Goal: Task Accomplishment & Management: Use online tool/utility

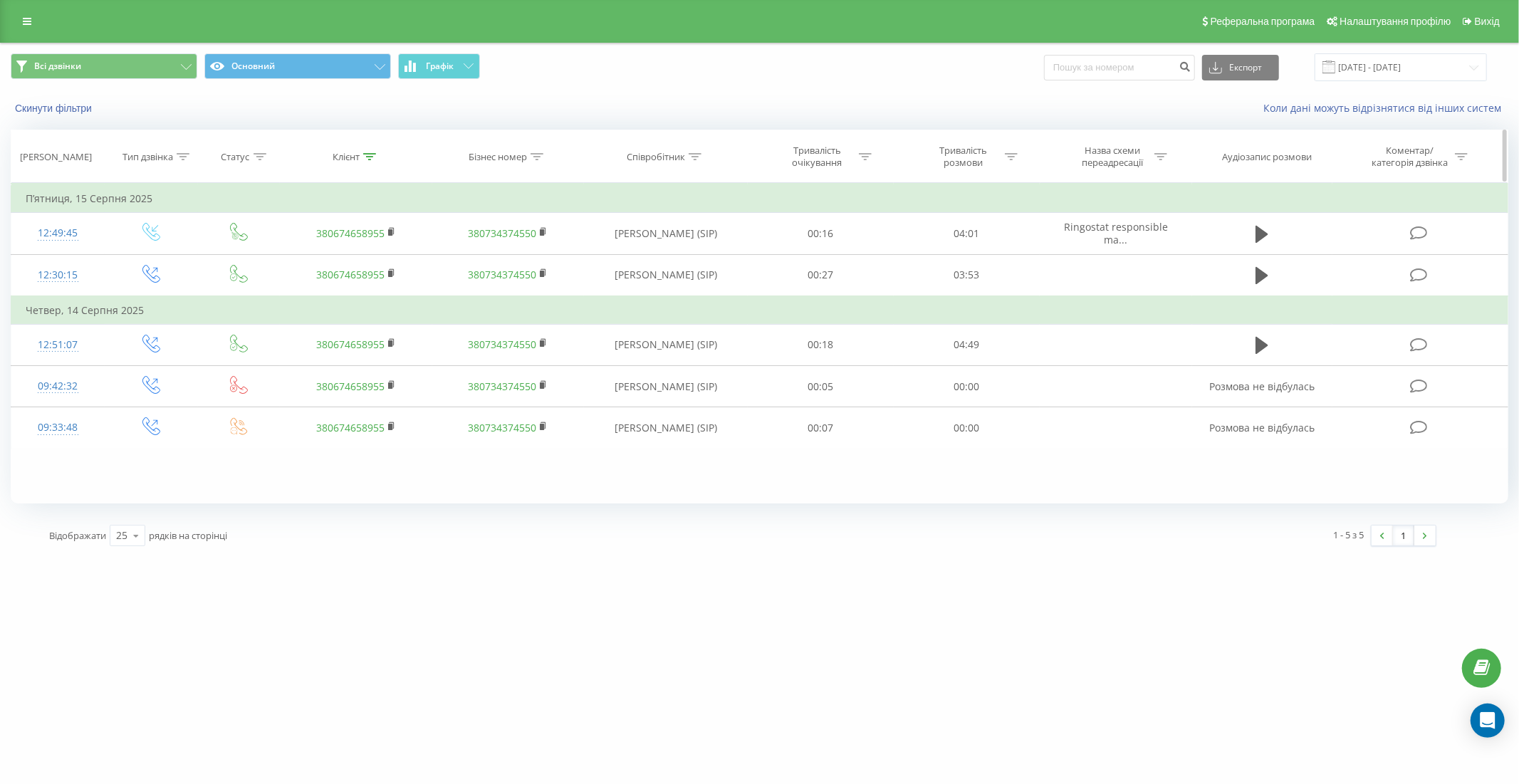
click at [373, 155] on icon at bounding box center [370, 156] width 13 height 7
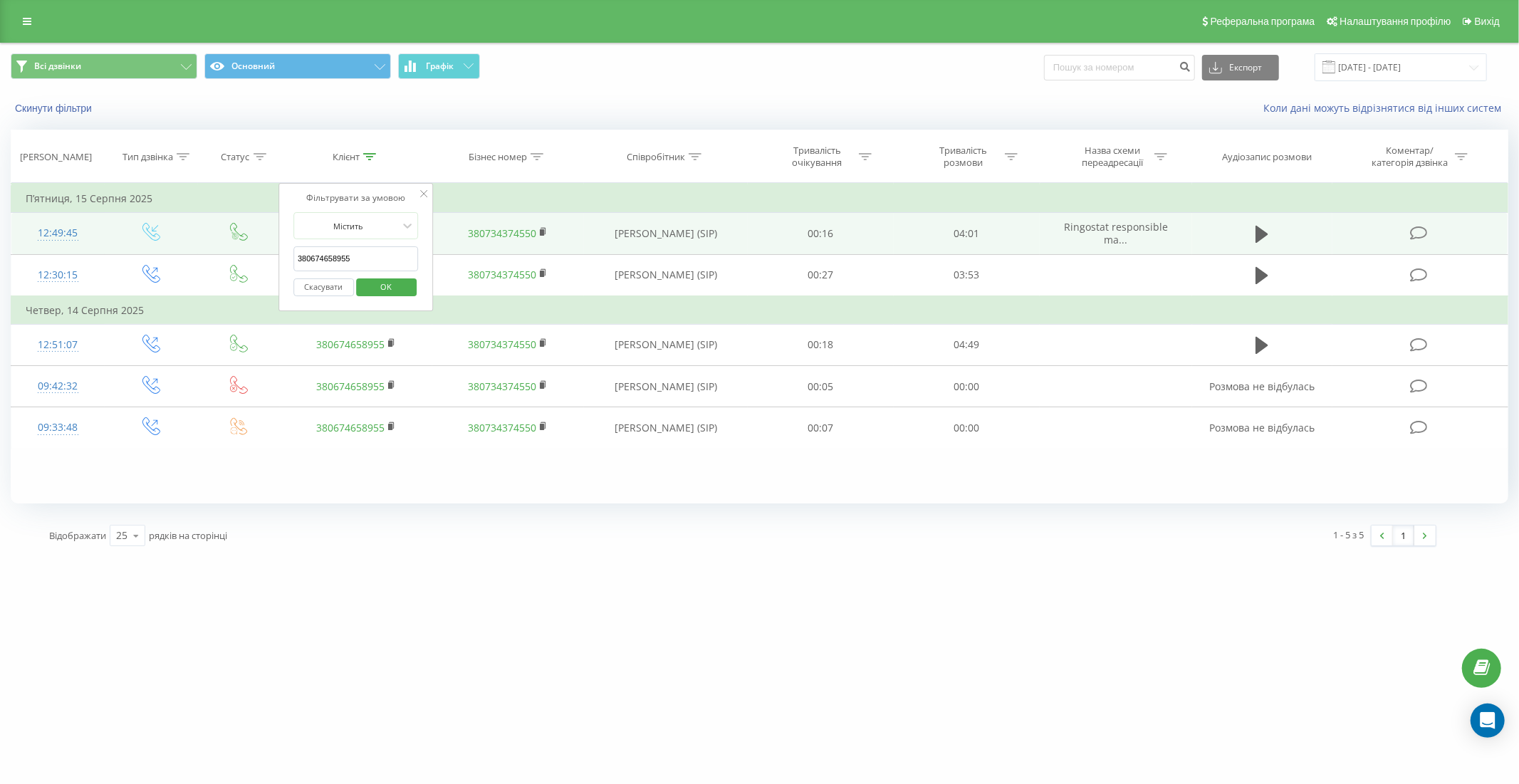
drag, startPoint x: 366, startPoint y: 260, endPoint x: 251, endPoint y: 243, distance: 116.2
click at [251, 243] on table "Фільтрувати за умовою Дорівнює Введіть значення Скасувати OK Фільтрувати за умо…" at bounding box center [759, 316] width 1498 height 266
paste input "[PHONE_NUMBER]"
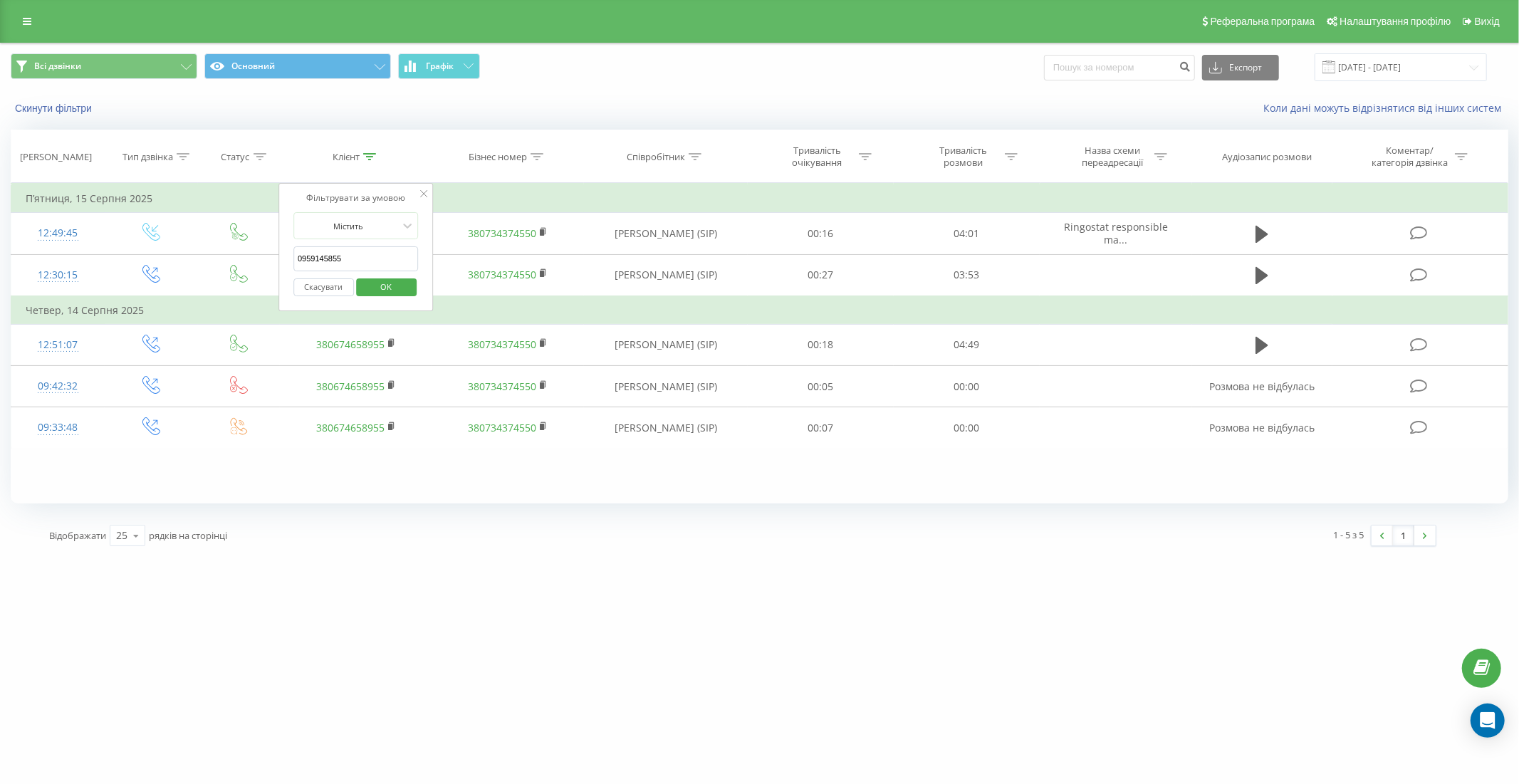
type input "0959145855"
click at [379, 285] on span "OK" at bounding box center [386, 287] width 40 height 22
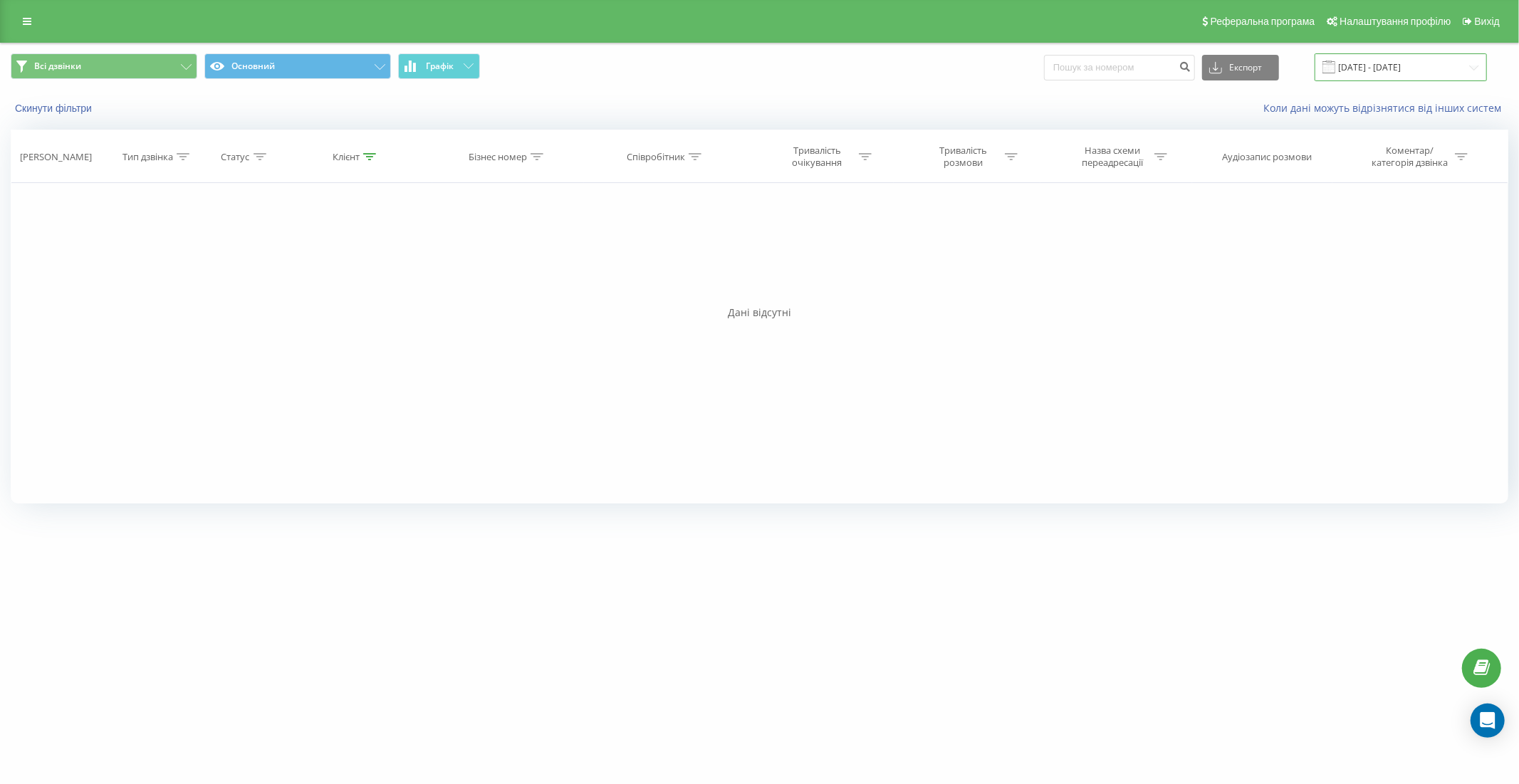
click at [1411, 67] on input "[DATE] - [DATE]" at bounding box center [1401, 67] width 172 height 28
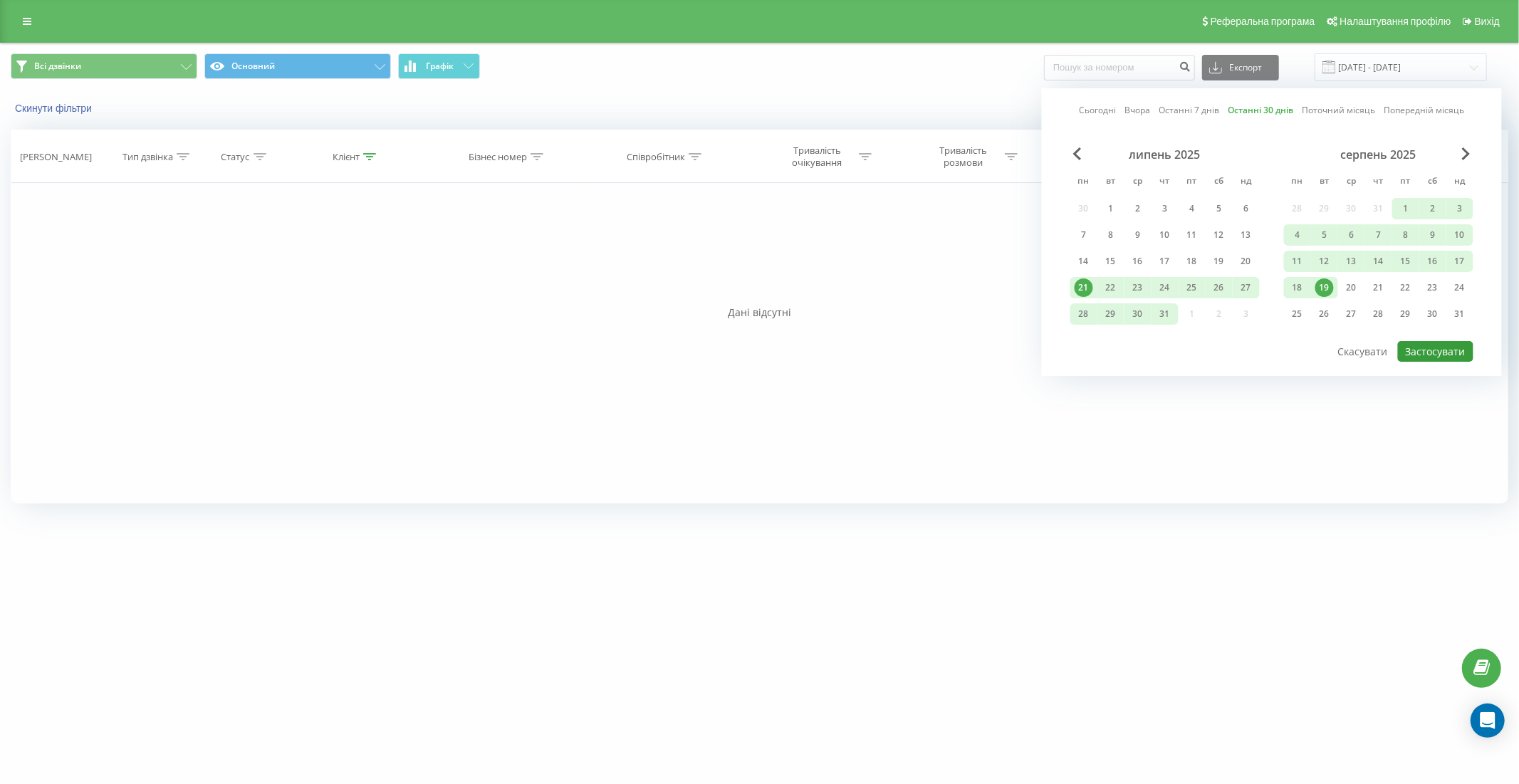
click at [1430, 351] on button "Застосувати" at bounding box center [1436, 351] width 76 height 21
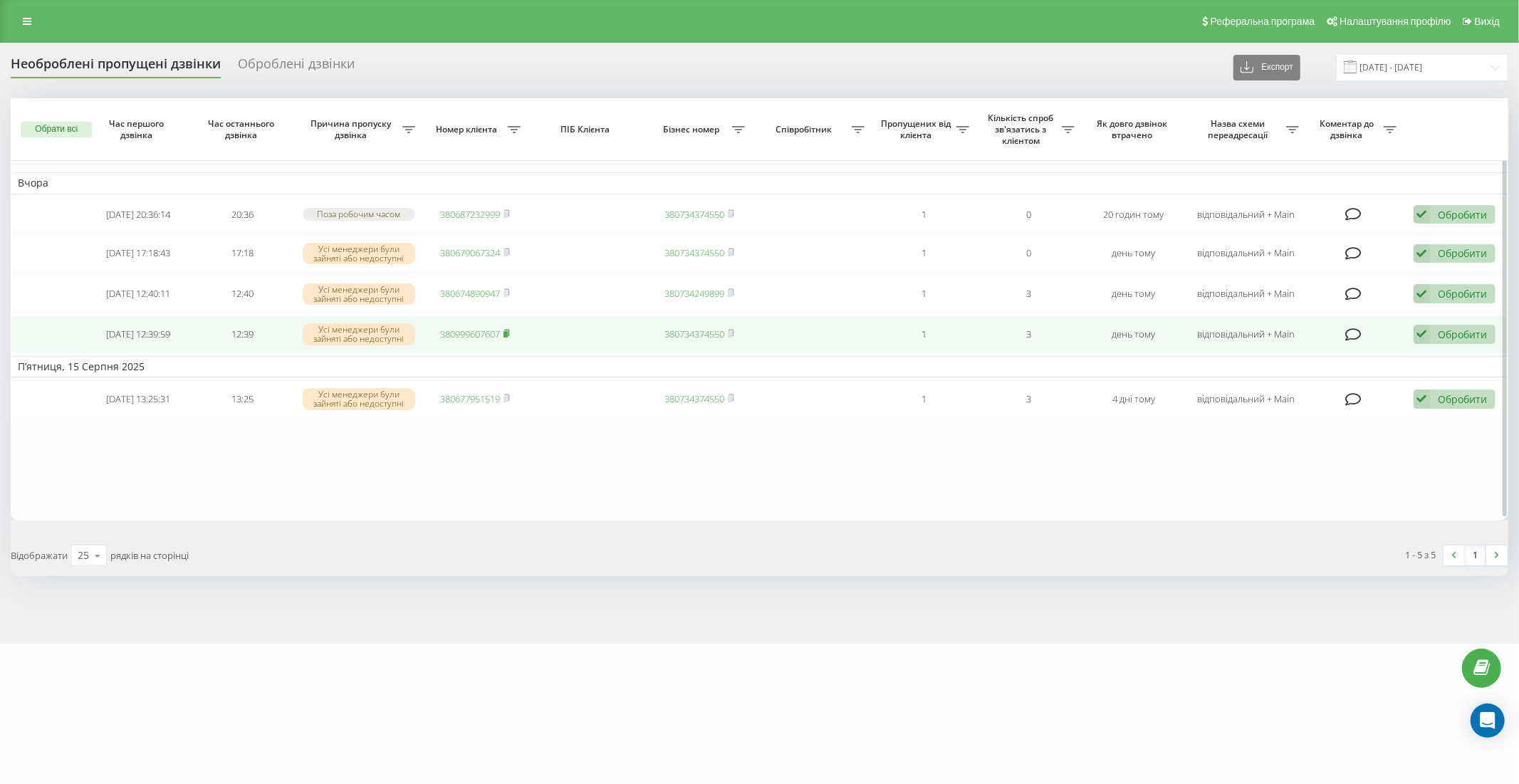
click at [508, 331] on rect at bounding box center [505, 333] width 5 height 7
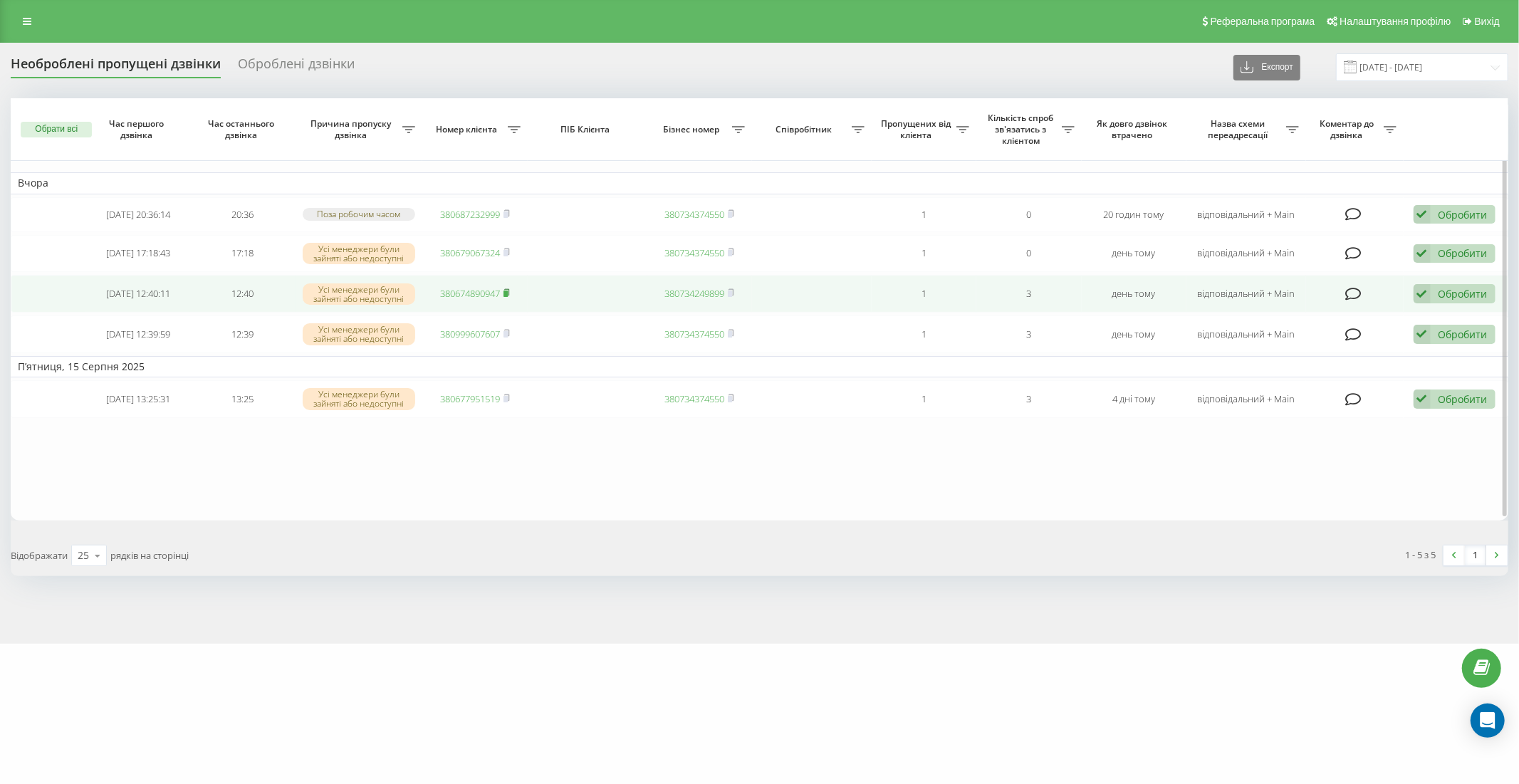
click at [508, 290] on rect at bounding box center [505, 293] width 5 height 7
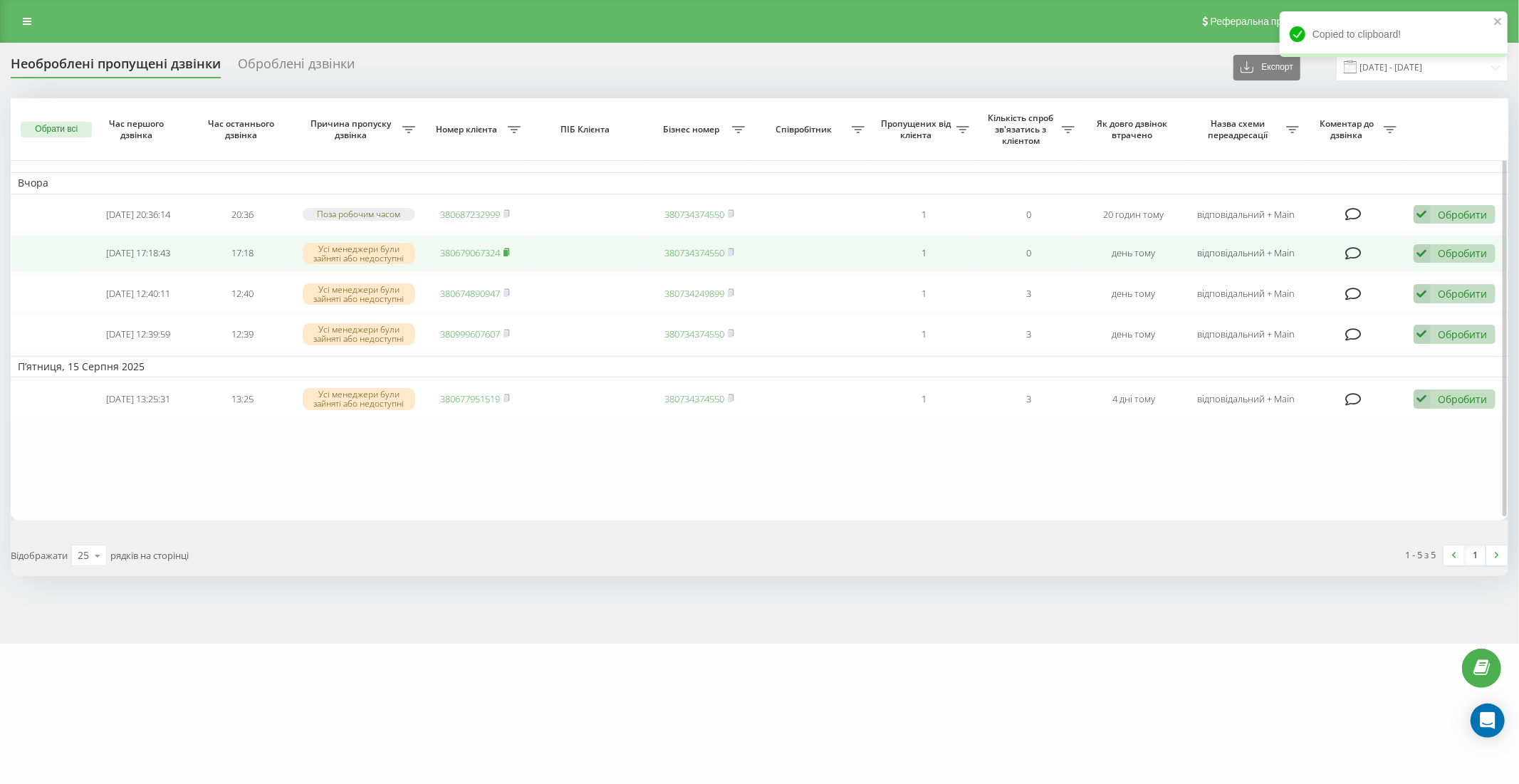
click at [508, 251] on rect at bounding box center [505, 253] width 5 height 7
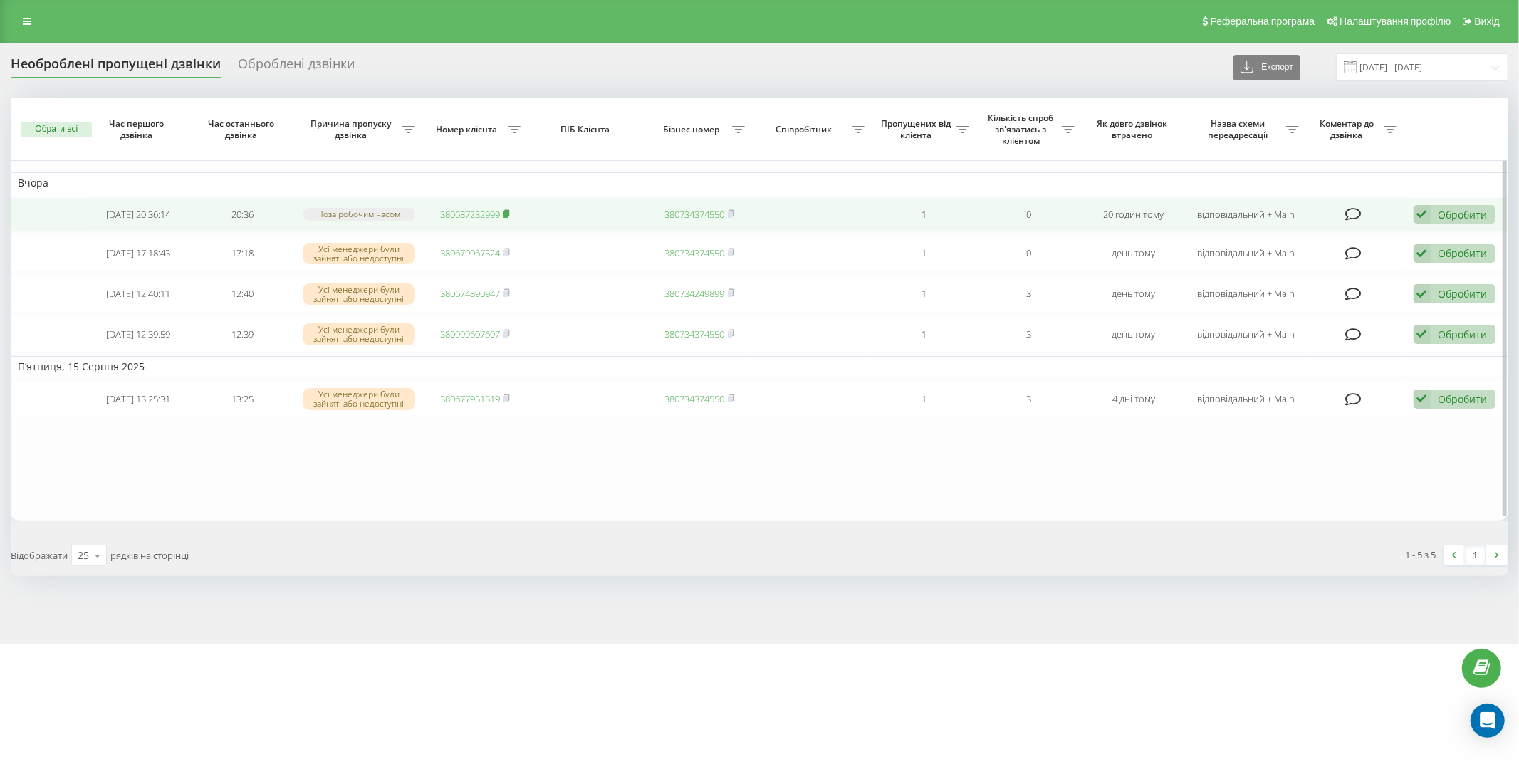
click at [510, 209] on icon at bounding box center [506, 212] width 5 height 7
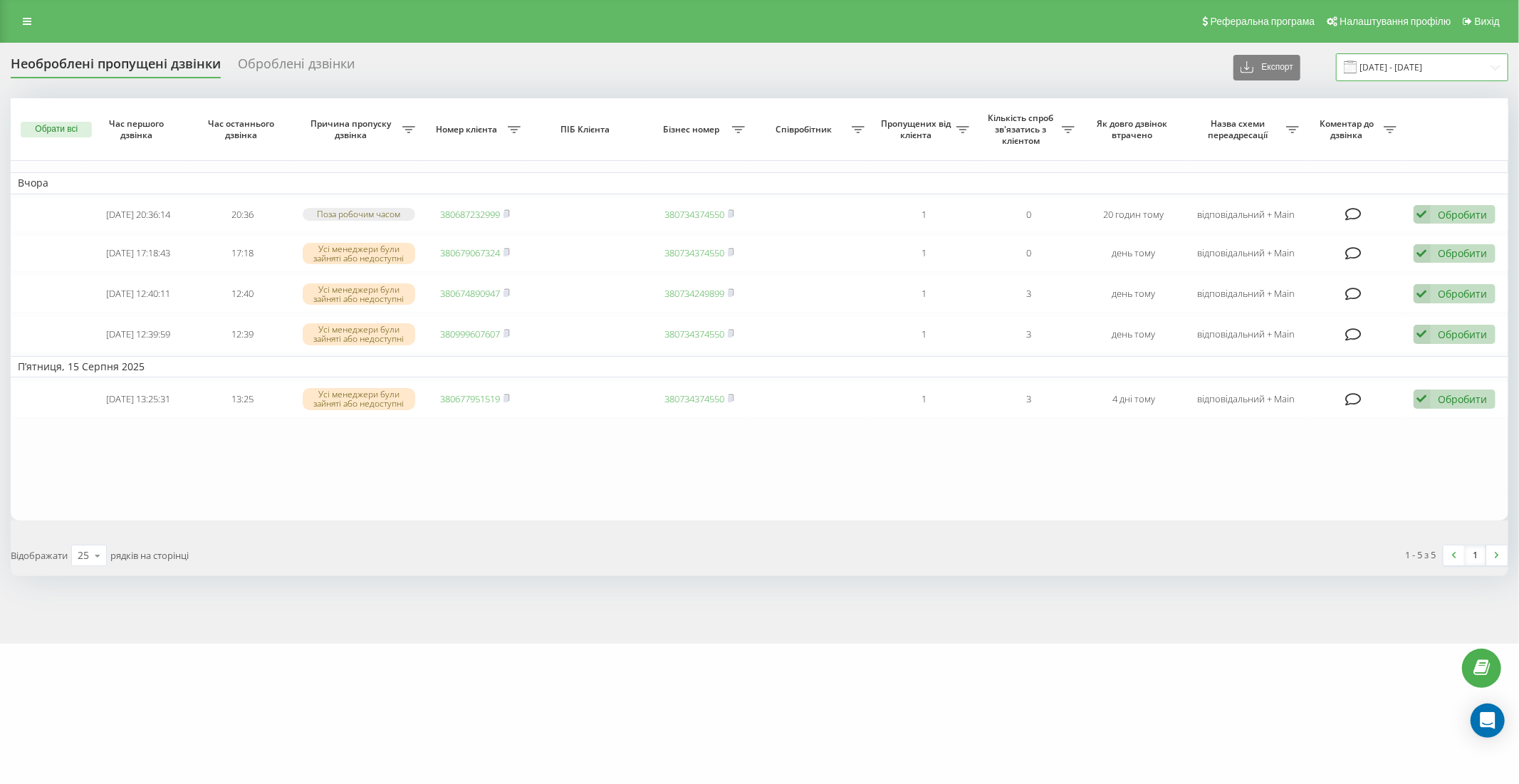
click at [1407, 67] on input "[DATE] - [DATE]" at bounding box center [1422, 67] width 172 height 28
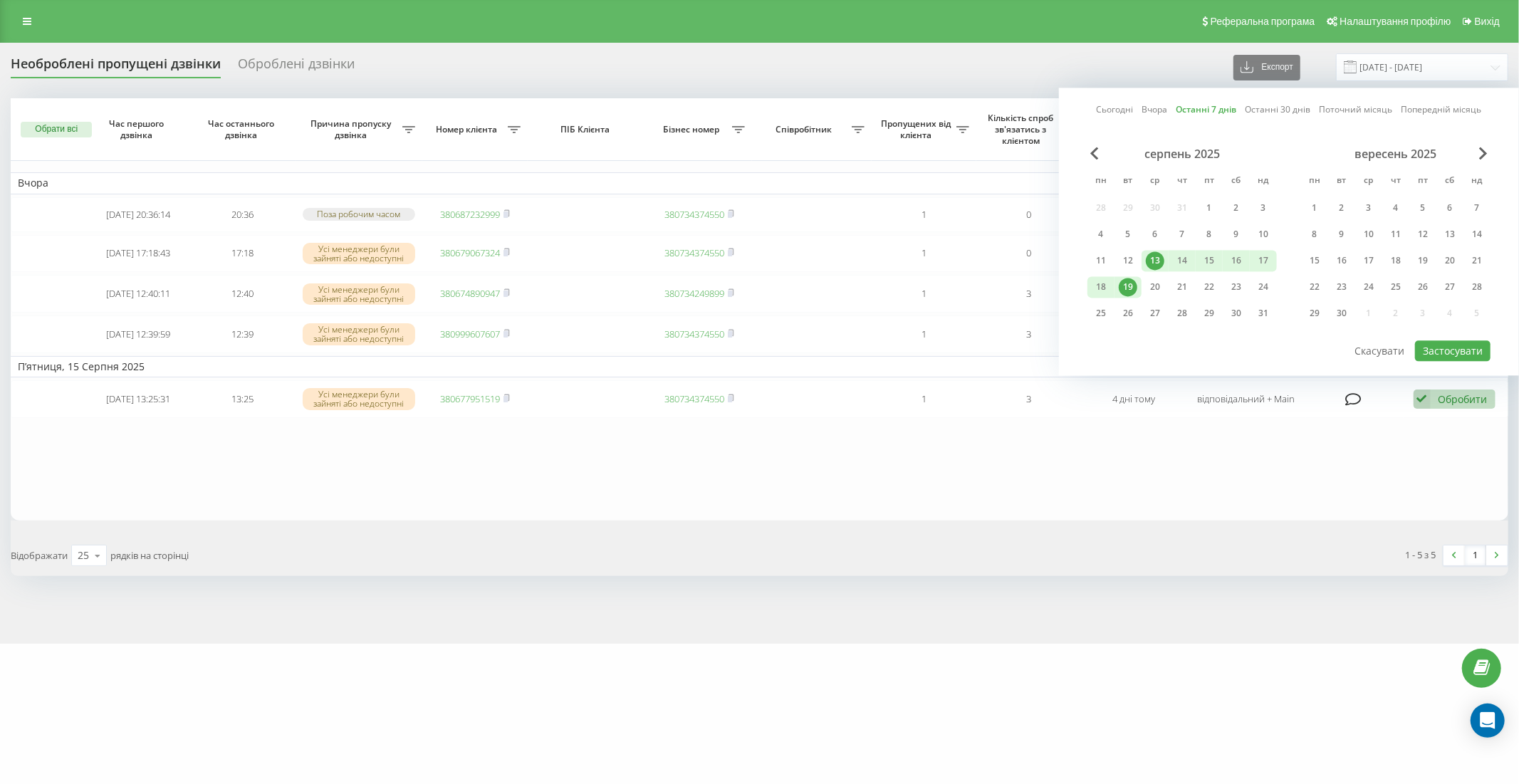
click at [1219, 109] on link "Останні 7 днів" at bounding box center [1207, 110] width 61 height 13
click at [1465, 343] on button "Застосувати" at bounding box center [1452, 350] width 76 height 21
